Goal: Information Seeking & Learning: Learn about a topic

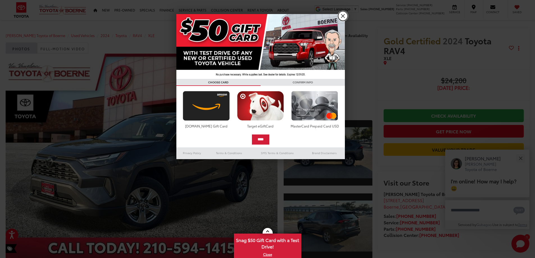
click at [341, 13] on link "X" at bounding box center [343, 16] width 10 height 10
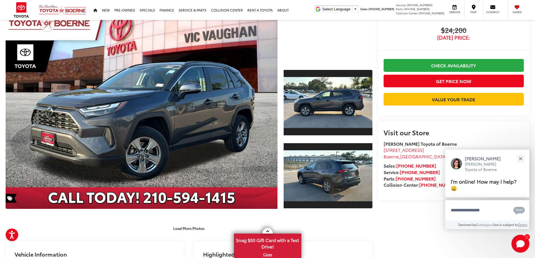
scroll to position [28, 0]
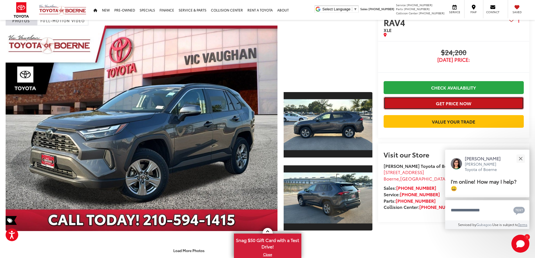
click at [453, 104] on button "Get Price Now" at bounding box center [454, 103] width 140 height 13
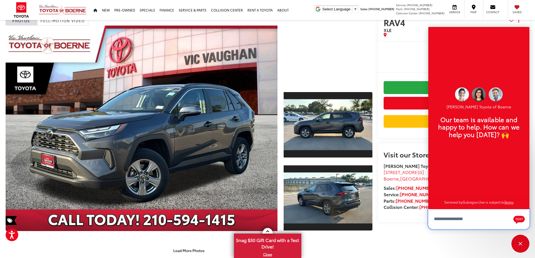
scroll to position [7, 0]
click at [420, 49] on span "$24,200" at bounding box center [454, 53] width 140 height 8
click at [474, 222] on div "Visit our Store Vic Vaughan Toyota of Boerne 31205 Interstate 10 Frontage Rd Bo…" at bounding box center [454, 183] width 152 height 79
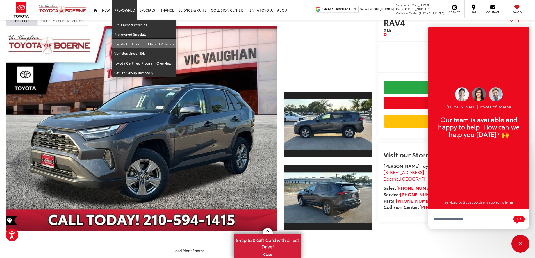
click at [125, 42] on link "Toyota Certified Pre-Owned Vehicles" at bounding box center [144, 44] width 64 height 10
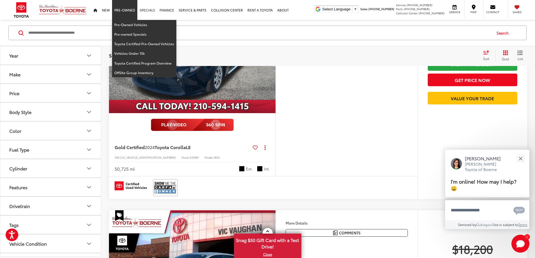
scroll to position [141, 0]
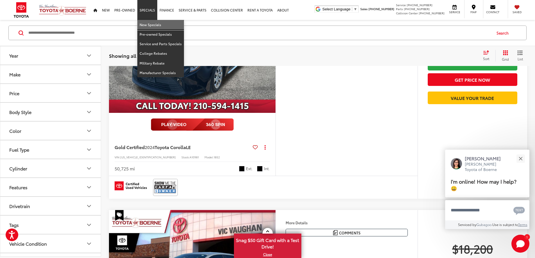
click at [153, 26] on link "New Specials" at bounding box center [160, 25] width 47 height 10
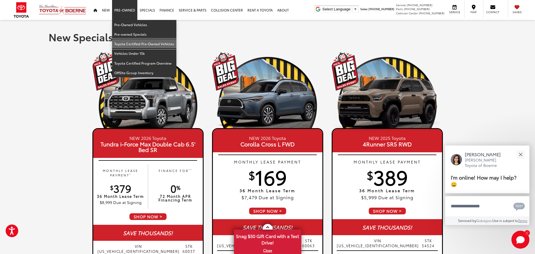
click at [125, 42] on link "Toyota Certified Pre-Owned Vehicles" at bounding box center [144, 44] width 64 height 10
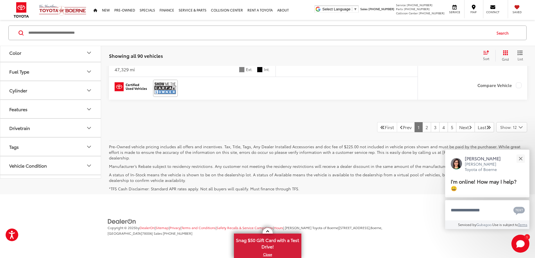
scroll to position [3091, 0]
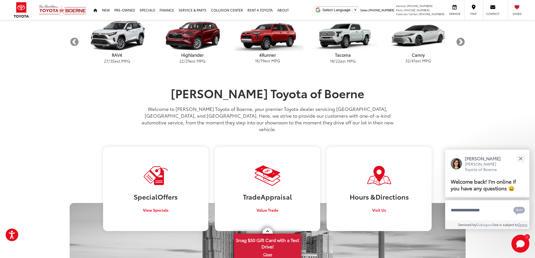
scroll to position [253, 0]
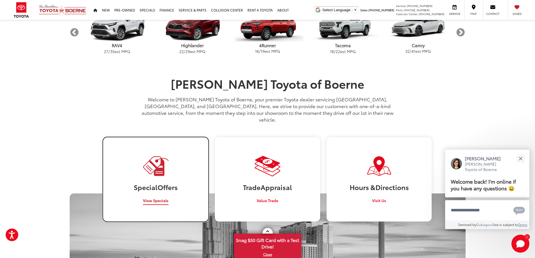
click at [159, 198] on span "View Specials" at bounding box center [156, 201] width 26 height 6
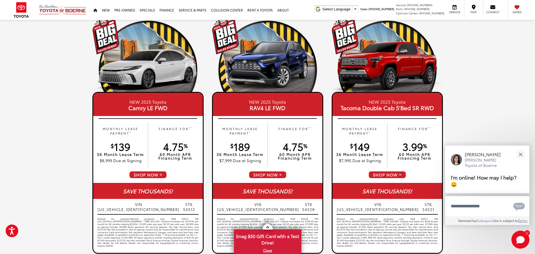
scroll to position [281, 0]
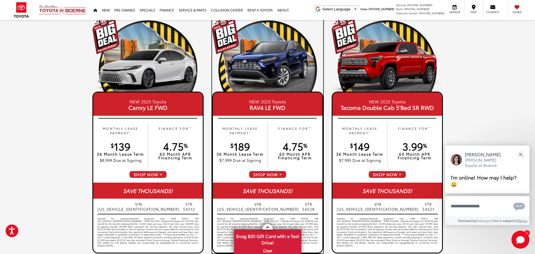
click at [289, 151] on span "4.75 %" at bounding box center [295, 146] width 24 height 14
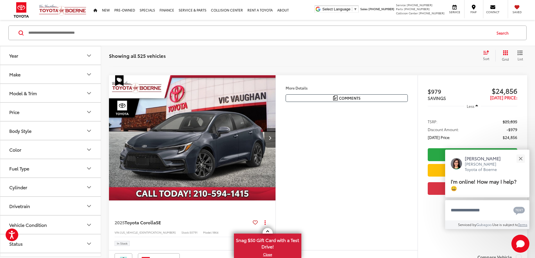
scroll to position [1461, 0]
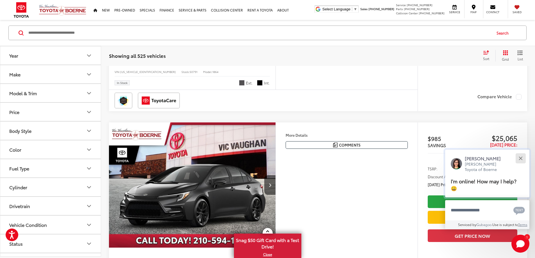
click at [522, 158] on div "Close" at bounding box center [521, 159] width 4 height 4
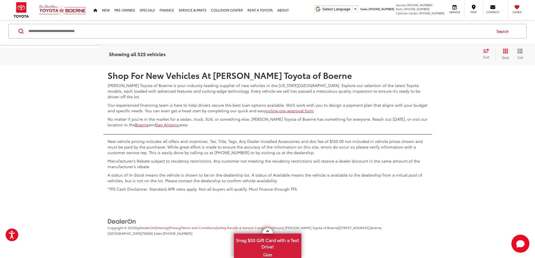
scroll to position [2867, 0]
click at [423, 53] on link "2" at bounding box center [427, 48] width 9 height 10
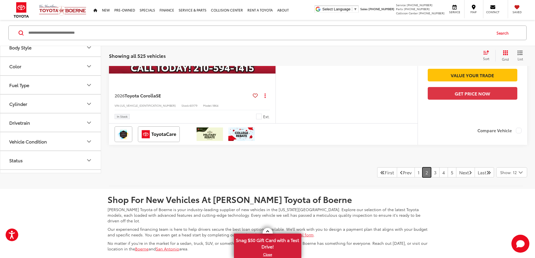
scroll to position [2451, 0]
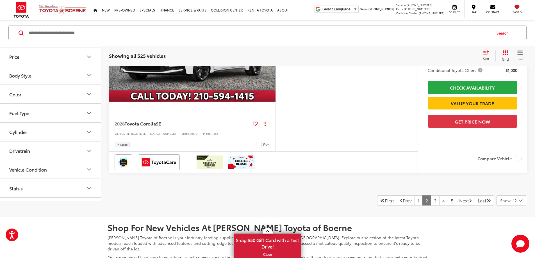
click at [56, 33] on input "Search by Make, Model, or Keyword" at bounding box center [260, 32] width 464 height 13
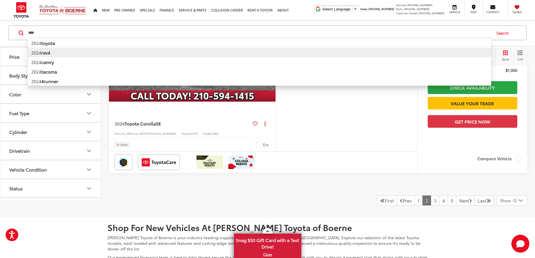
click at [35, 53] on li "2024 rav4" at bounding box center [260, 53] width 464 height 10
type input "*********"
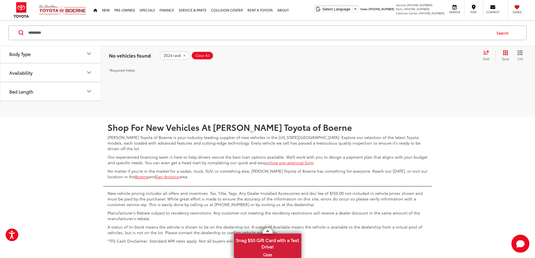
scroll to position [151, 0]
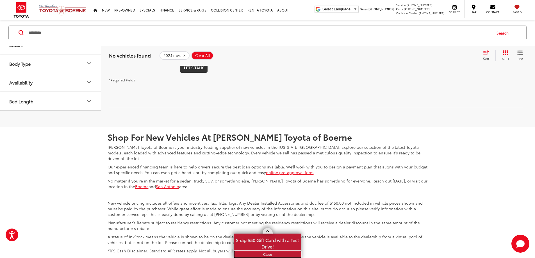
click at [268, 253] on link "X" at bounding box center [268, 255] width 66 height 6
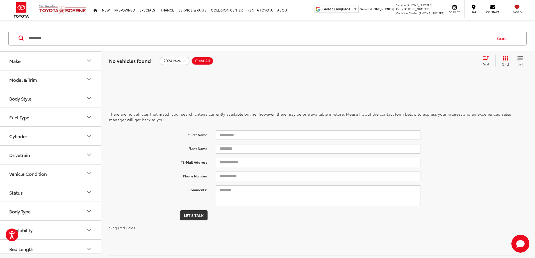
scroll to position [0, 0]
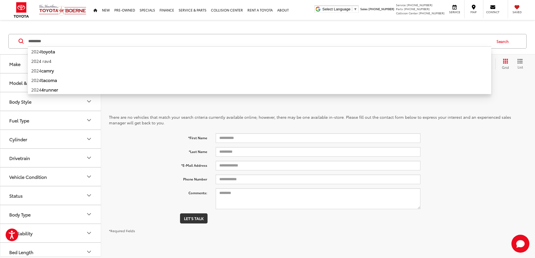
click at [55, 42] on input "*********" at bounding box center [260, 41] width 464 height 13
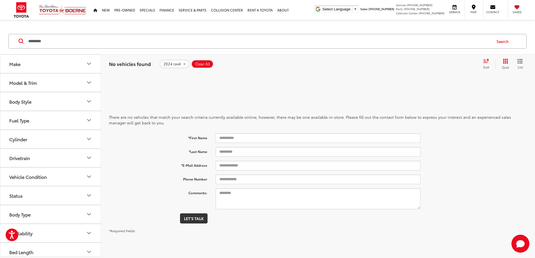
click at [503, 42] on button "Search" at bounding box center [504, 41] width 26 height 14
click at [503, 41] on button "Search" at bounding box center [504, 41] width 26 height 14
click at [23, 42] on icon at bounding box center [21, 40] width 5 height 5
click at [37, 69] on button "Make" at bounding box center [50, 64] width 101 height 18
click at [29, 122] on button "Model & Trim" at bounding box center [50, 119] width 101 height 18
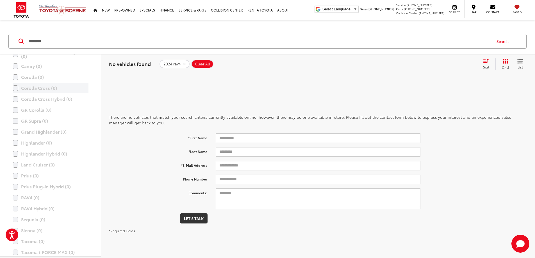
scroll to position [112, 0]
click at [11, 204] on div "RAV4 Hybrid (0) All Trims Or select individual trims Hybrid XLE (0) Hybrid LE (…" at bounding box center [50, 204] width 87 height 10
drag, startPoint x: 13, startPoint y: 205, endPoint x: 16, endPoint y: 204, distance: 3.1
click at [14, 205] on label "RAV4 Hybrid (0)" at bounding box center [51, 204] width 76 height 10
click at [183, 63] on icon "remove 2024%20rav4" at bounding box center [185, 63] width 4 height 3
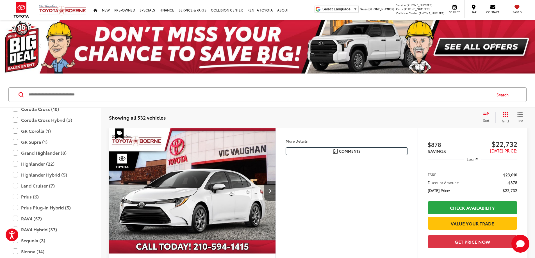
scroll to position [156, 0]
click at [14, 217] on label "RAV4 (57)" at bounding box center [51, 219] width 76 height 10
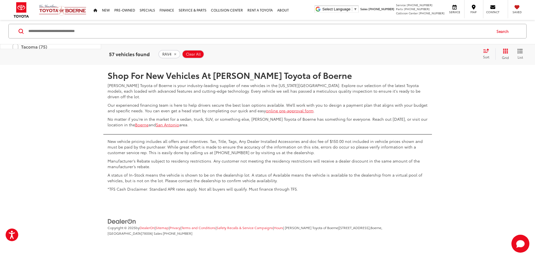
scroll to position [2923, 0]
click at [423, 53] on link "2" at bounding box center [427, 48] width 9 height 10
click at [431, 53] on link "3" at bounding box center [435, 48] width 9 height 10
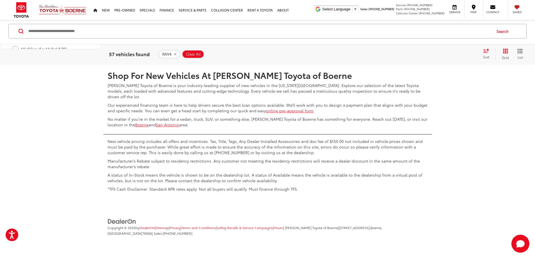
click at [440, 53] on link "4" at bounding box center [444, 48] width 9 height 10
click at [448, 53] on link "5" at bounding box center [452, 48] width 9 height 10
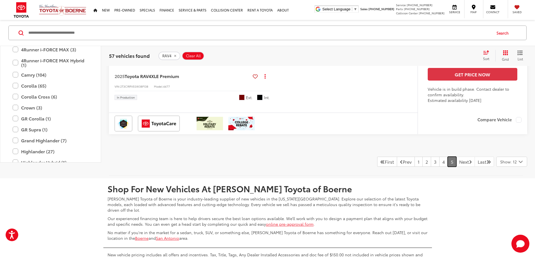
scroll to position [1861, 0]
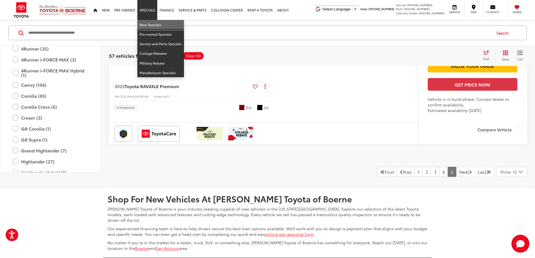
click at [146, 24] on link "New Specials" at bounding box center [160, 25] width 47 height 10
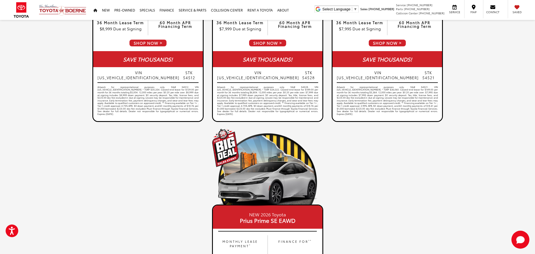
scroll to position [422, 0]
